Goal: Find contact information: Find contact information

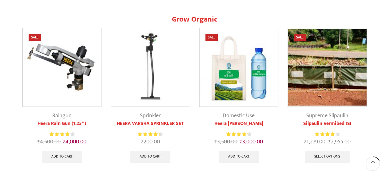
scroll to position [222, 0]
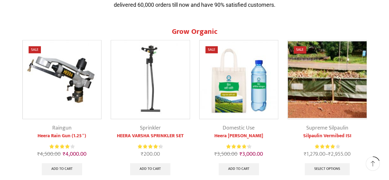
click at [329, 104] on img at bounding box center [327, 79] width 79 height 79
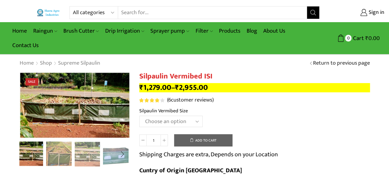
click at [58, 154] on img "2 / 5" at bounding box center [59, 154] width 26 height 26
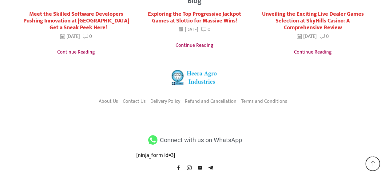
scroll to position [1231, 0]
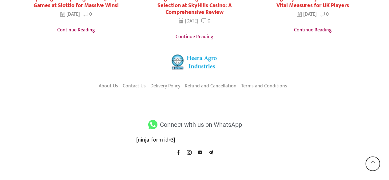
click at [153, 120] on icon at bounding box center [153, 124] width 12 height 9
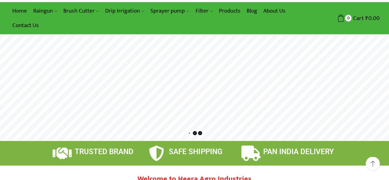
scroll to position [4, 0]
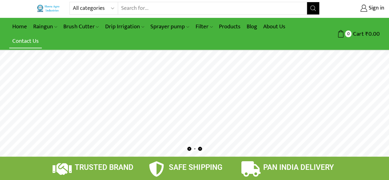
click at [25, 43] on link "Contact Us" at bounding box center [25, 41] width 33 height 14
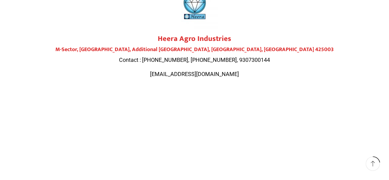
scroll to position [66, 0]
